Goal: Information Seeking & Learning: Check status

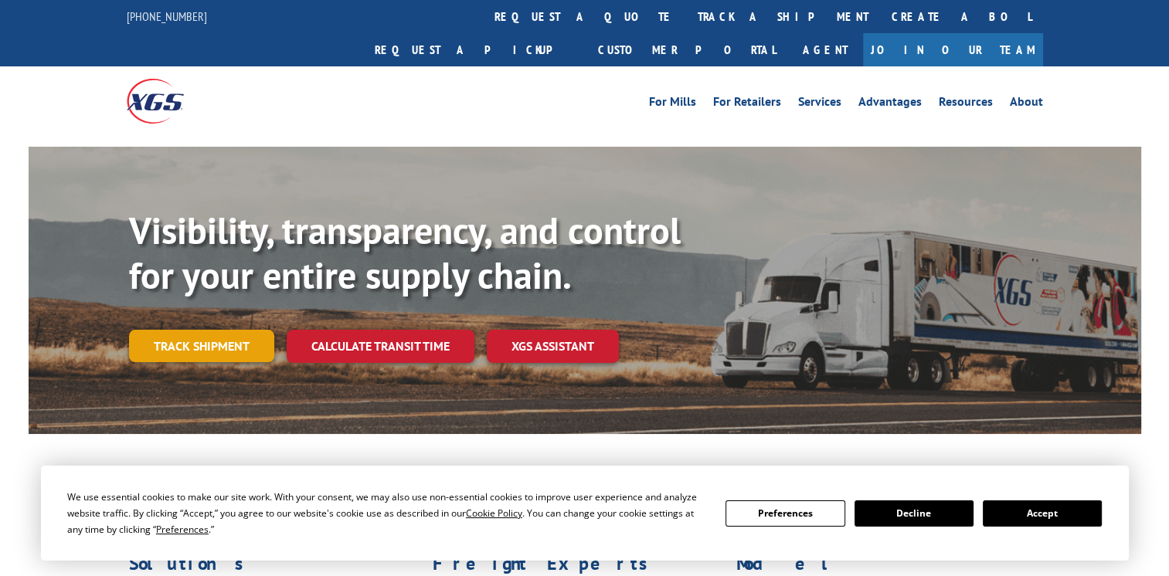
click at [233, 330] on link "Track shipment" at bounding box center [201, 346] width 145 height 32
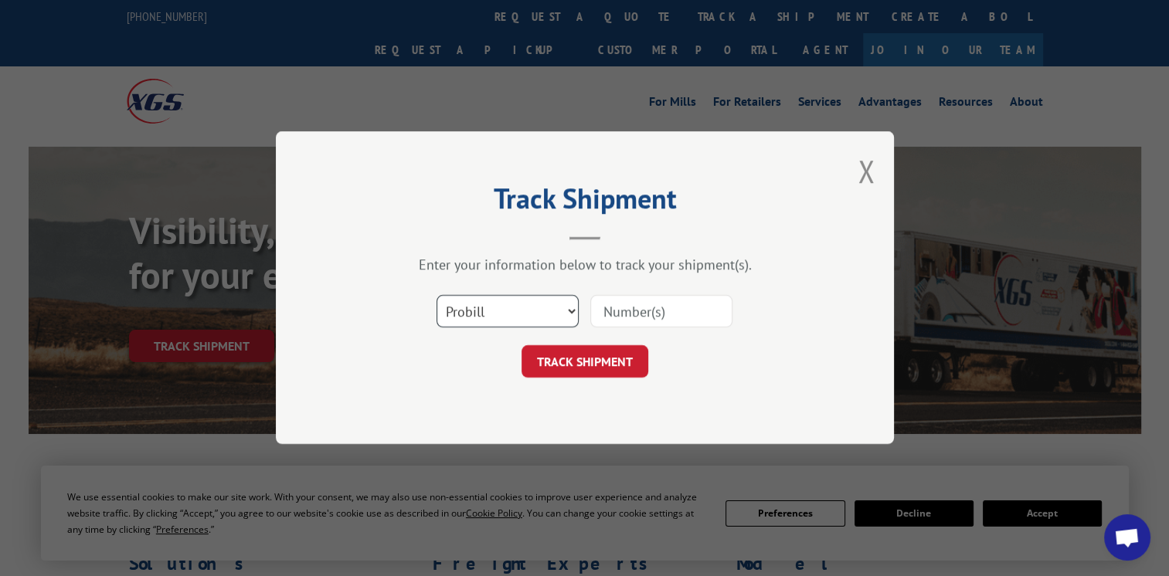
click at [510, 308] on select "Select category... Probill BOL PO" at bounding box center [507, 312] width 142 height 32
select select "bol"
click at [436, 296] on select "Select category... Probill BOL PO" at bounding box center [507, 312] width 142 height 32
click at [649, 307] on input at bounding box center [661, 312] width 142 height 32
paste input "80534490"
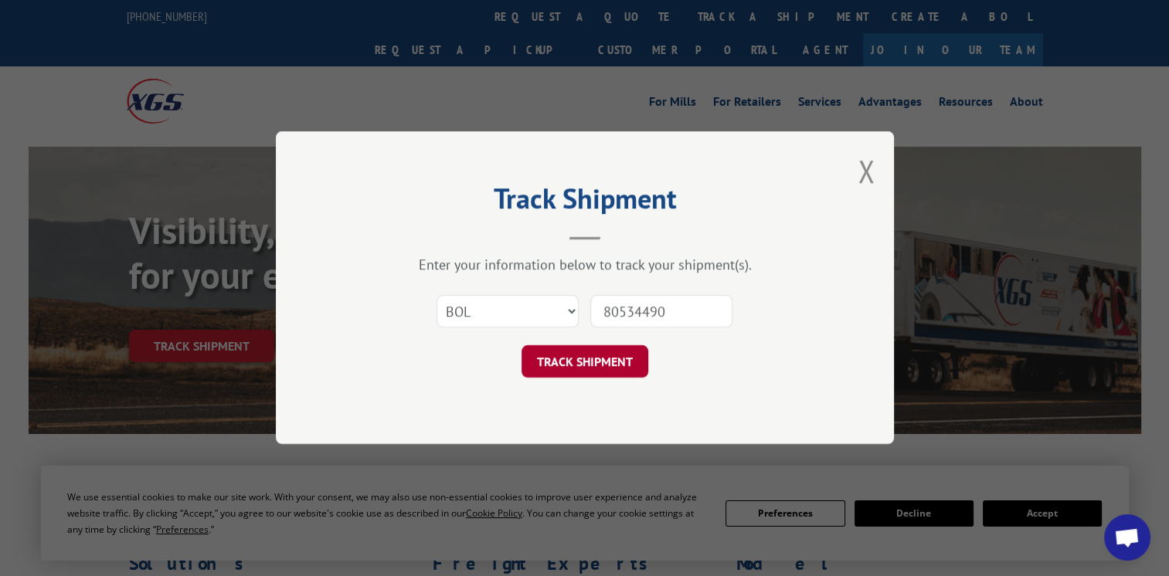
type input "80534490"
click at [613, 366] on button "TRACK SHIPMENT" at bounding box center [584, 362] width 127 height 32
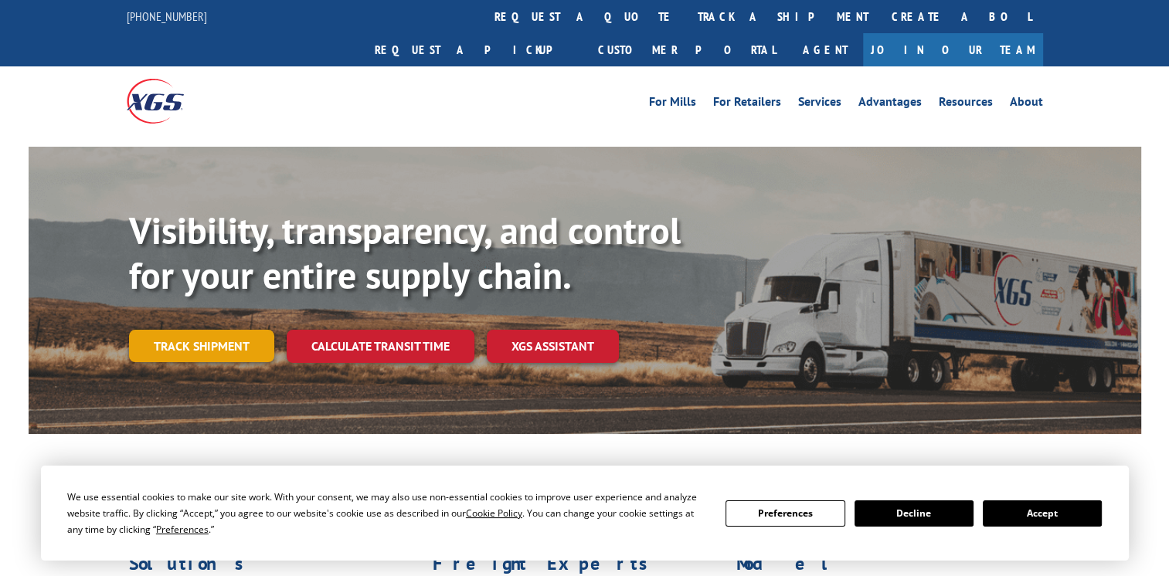
click at [220, 330] on link "Track shipment" at bounding box center [201, 346] width 145 height 32
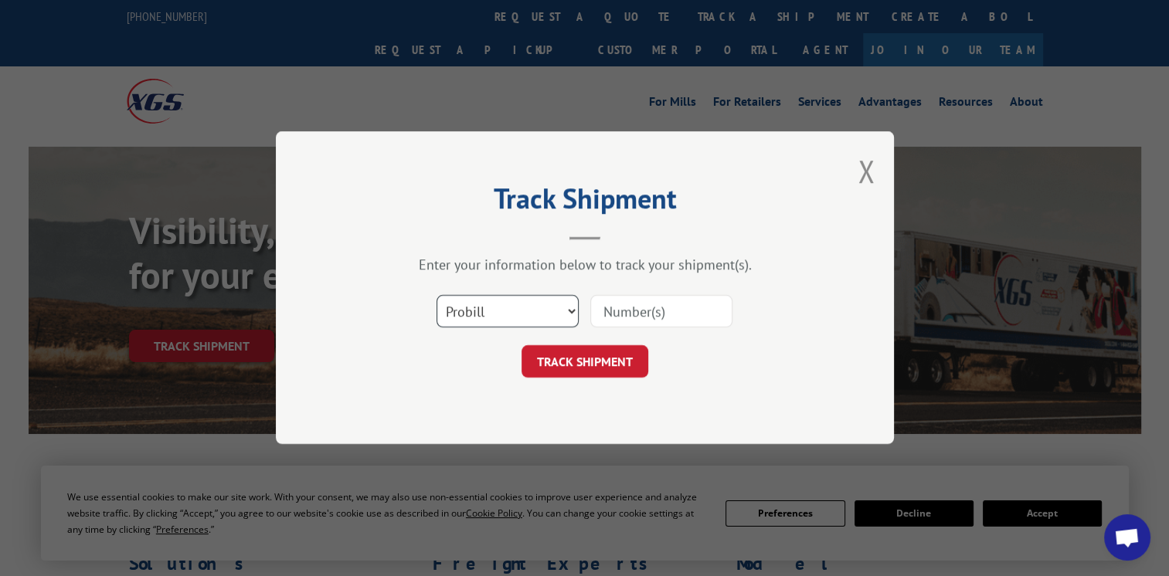
click at [497, 311] on select "Select category... Probill BOL PO" at bounding box center [507, 312] width 142 height 32
select select "po"
click at [436, 296] on select "Select category... Probill BOL PO" at bounding box center [507, 312] width 142 height 32
click at [641, 308] on input at bounding box center [661, 312] width 142 height 32
type input "5"
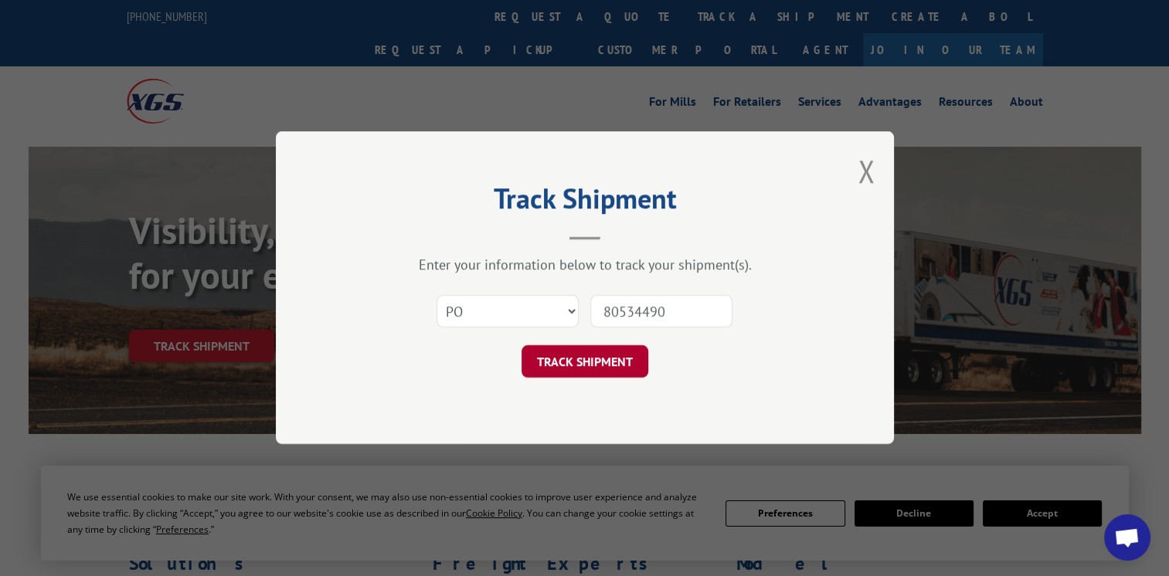
type input "80534490"
click at [567, 367] on button "TRACK SHIPMENT" at bounding box center [584, 362] width 127 height 32
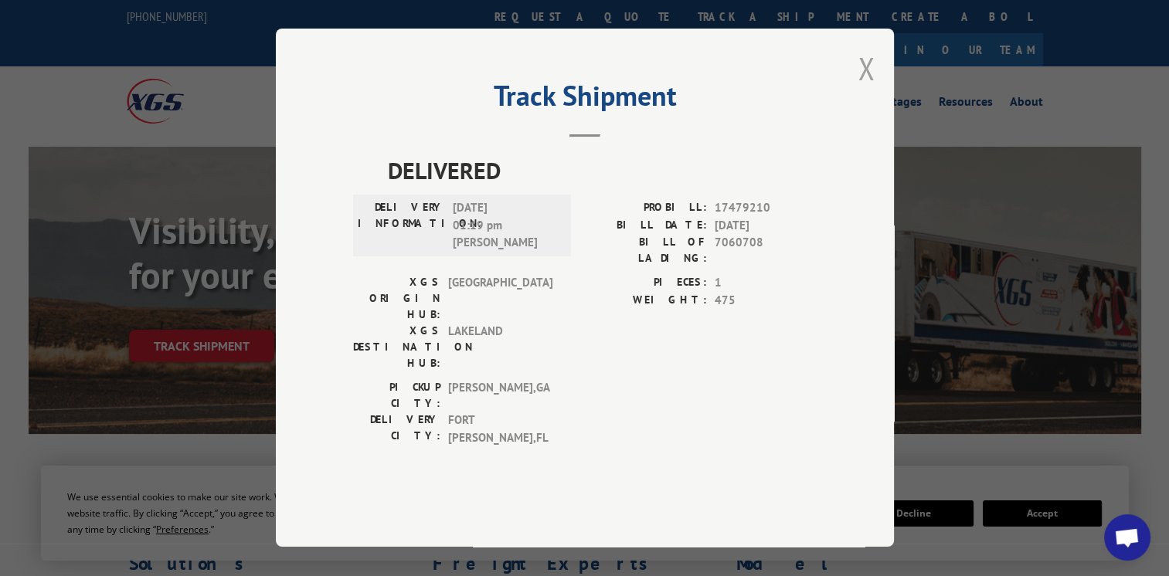
click at [864, 89] on button "Close modal" at bounding box center [865, 68] width 17 height 41
